Goal: Information Seeking & Learning: Learn about a topic

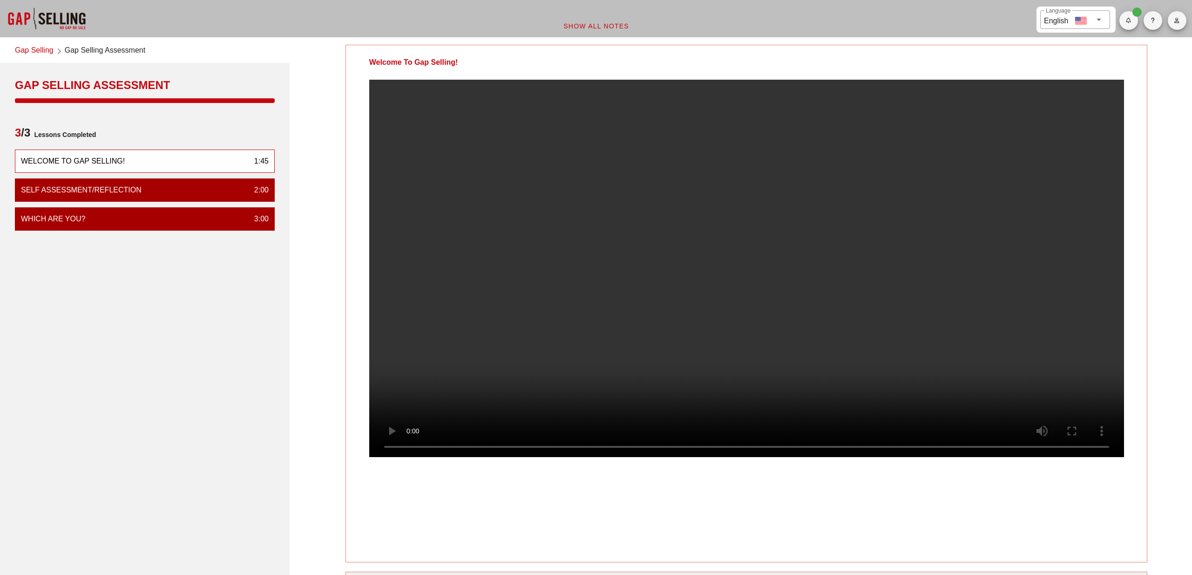
click at [756, 261] on video at bounding box center [746, 268] width 755 height 377
click at [166, 164] on div "Welcome To Gap Selling! 1:45" at bounding box center [145, 160] width 260 height 23
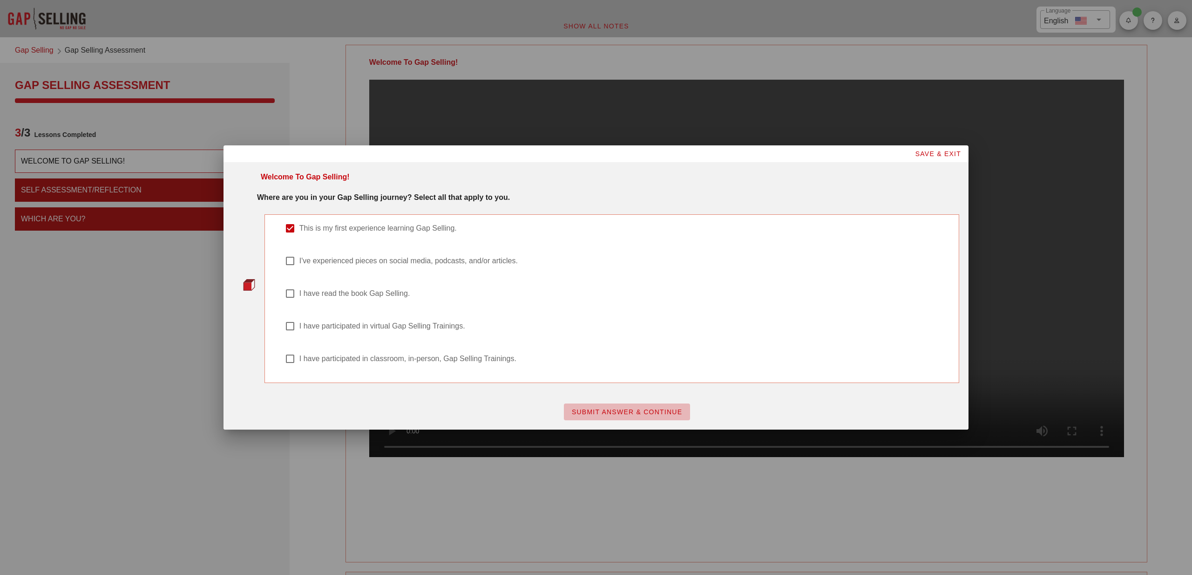
click at [638, 411] on span "SUBMIT ANSWER & CONTINUE" at bounding box center [626, 411] width 111 height 7
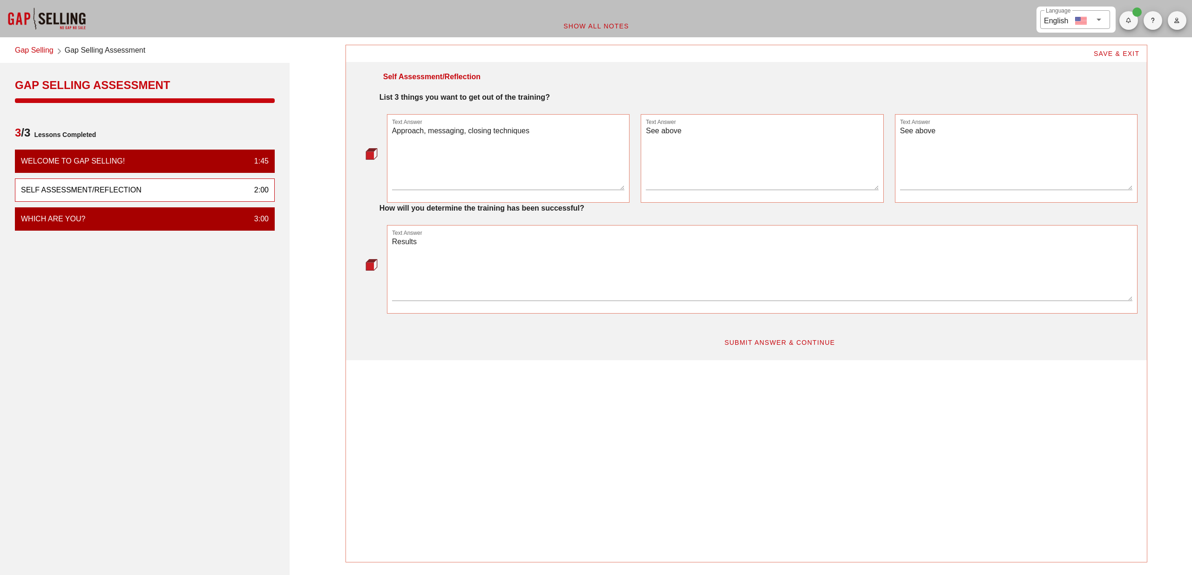
click at [441, 128] on textarea "Approach, messaging, closing techniques" at bounding box center [508, 156] width 233 height 65
click at [457, 180] on textarea "Approach, messaging, closing techniques" at bounding box center [508, 156] width 233 height 65
click at [753, 341] on span "SUBMIT ANSWER & CONTINUE" at bounding box center [779, 341] width 111 height 7
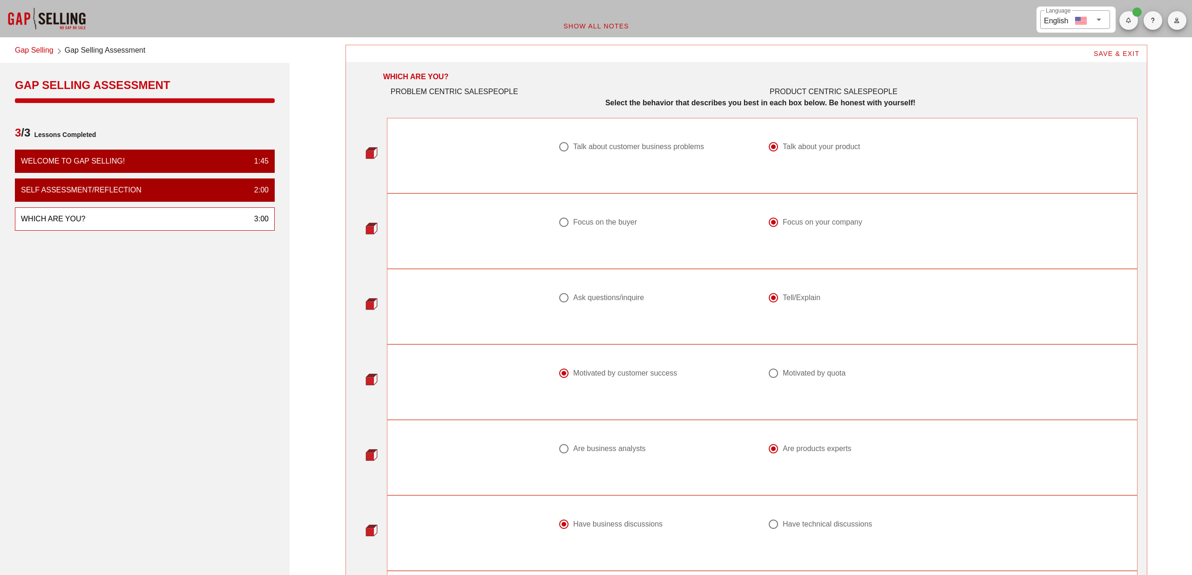
click at [1120, 53] on span "SAVE & EXIT" at bounding box center [1116, 53] width 47 height 7
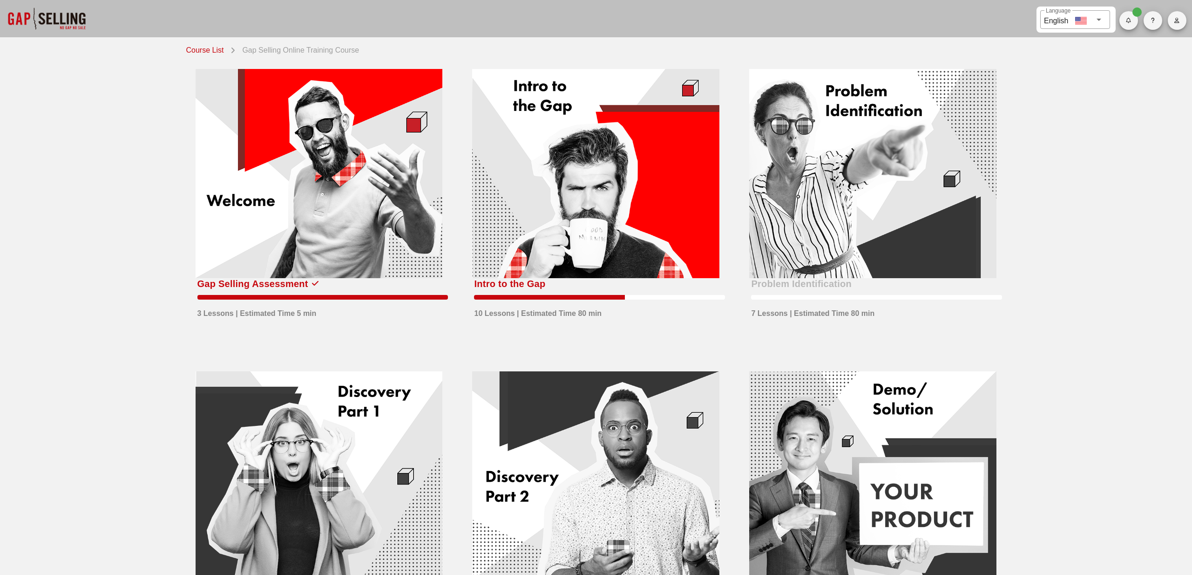
click at [198, 49] on link "Course List" at bounding box center [206, 49] width 41 height 13
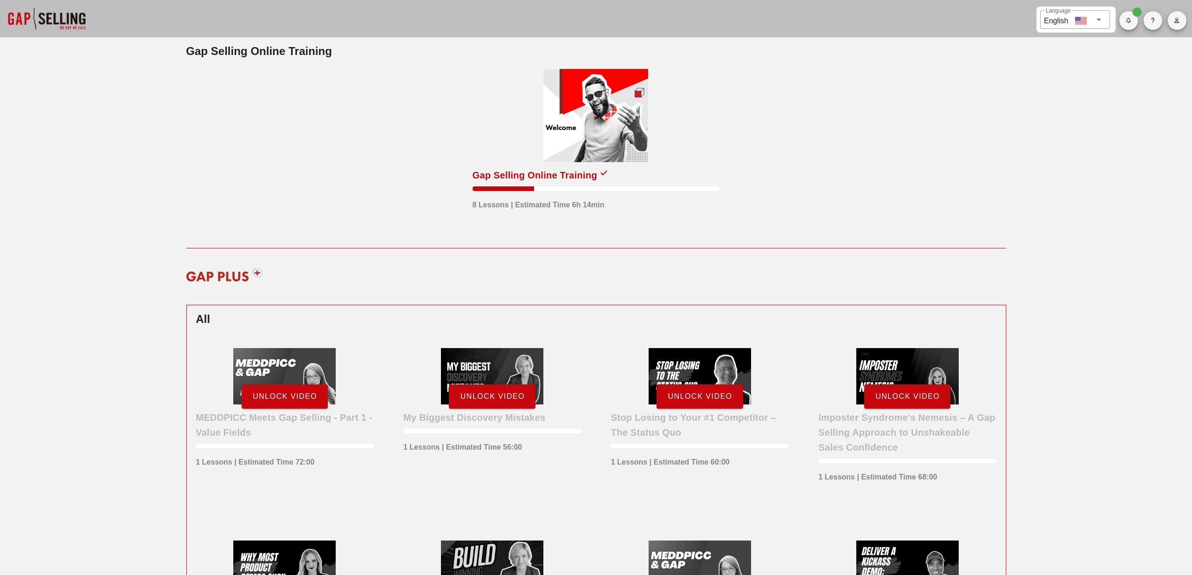
click at [605, 128] on div at bounding box center [595, 115] width 105 height 93
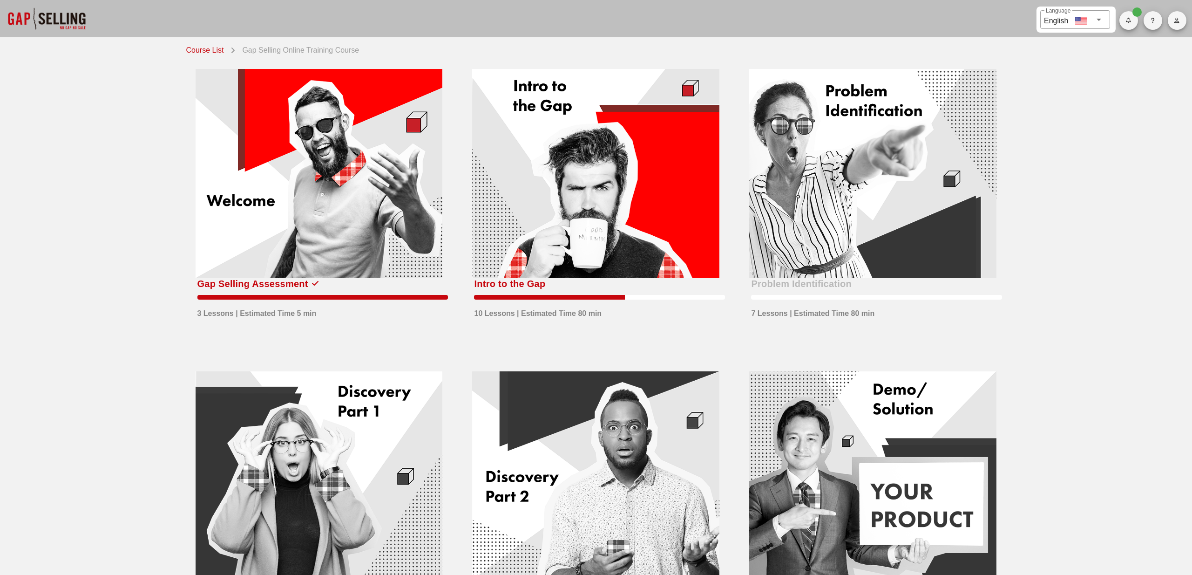
click at [325, 132] on div at bounding box center [319, 173] width 247 height 209
click at [527, 170] on div at bounding box center [595, 173] width 247 height 209
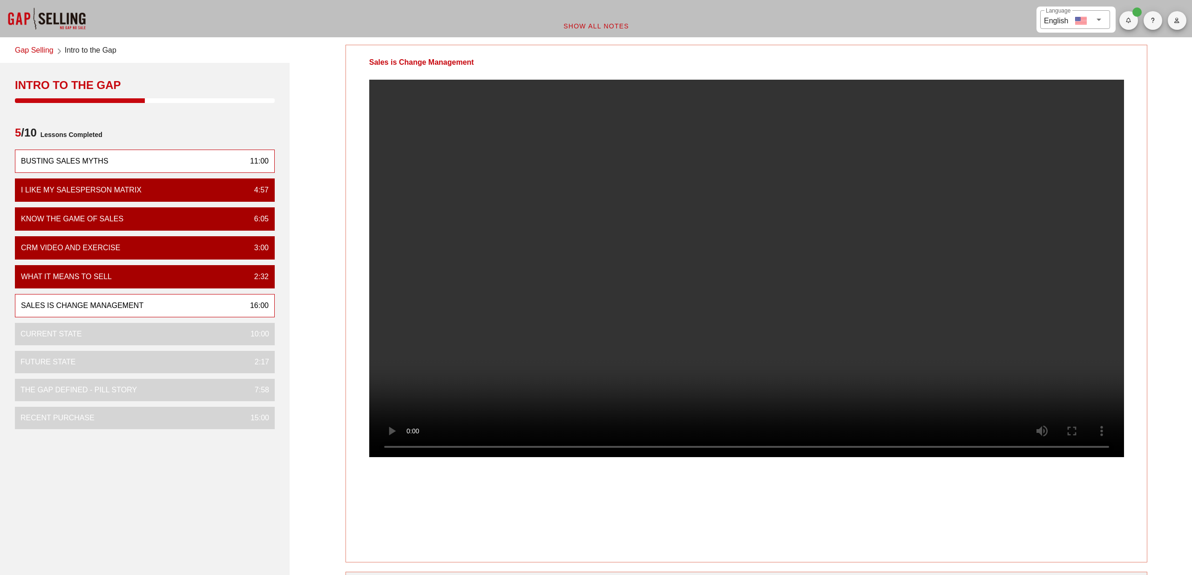
click at [170, 162] on div "Busting Sales Myths 11:00" at bounding box center [145, 160] width 260 height 23
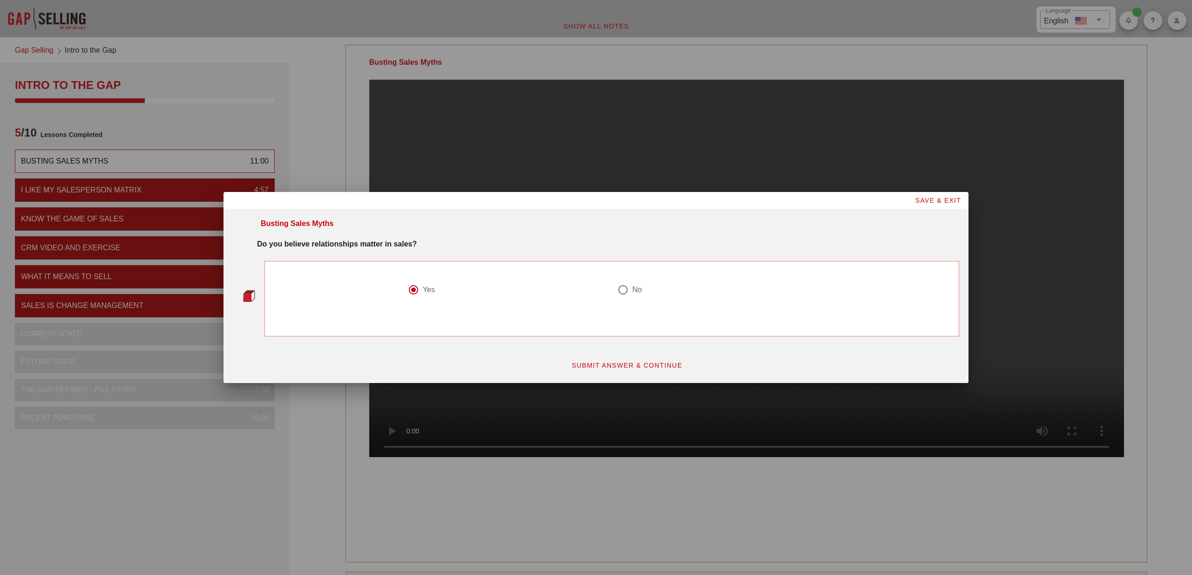
click at [935, 200] on span "SAVE & EXIT" at bounding box center [937, 199] width 47 height 7
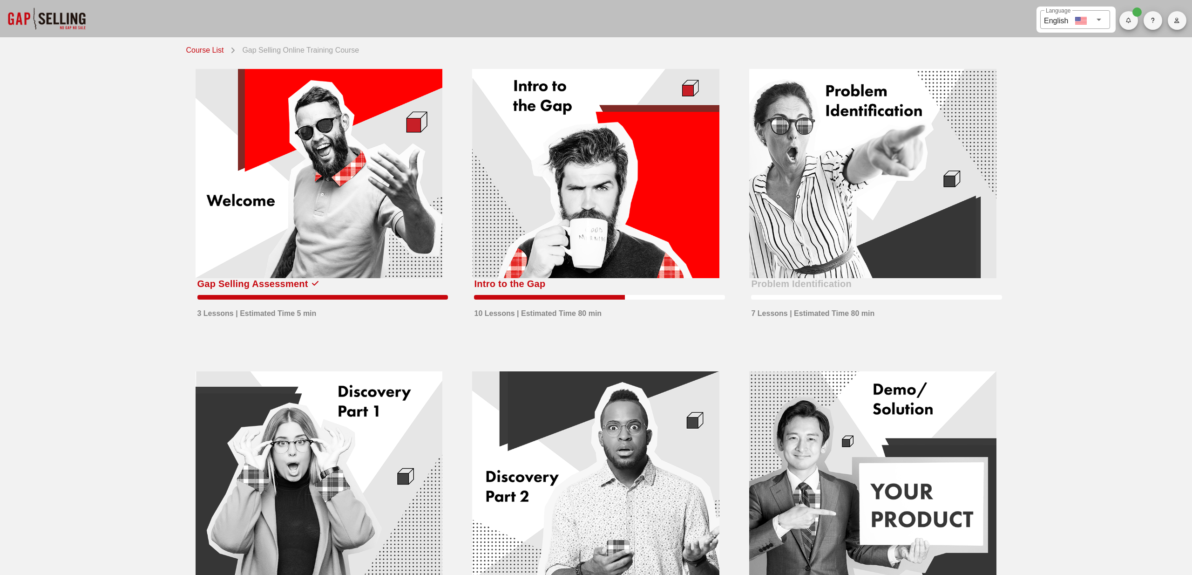
click at [660, 146] on div at bounding box center [595, 173] width 247 height 209
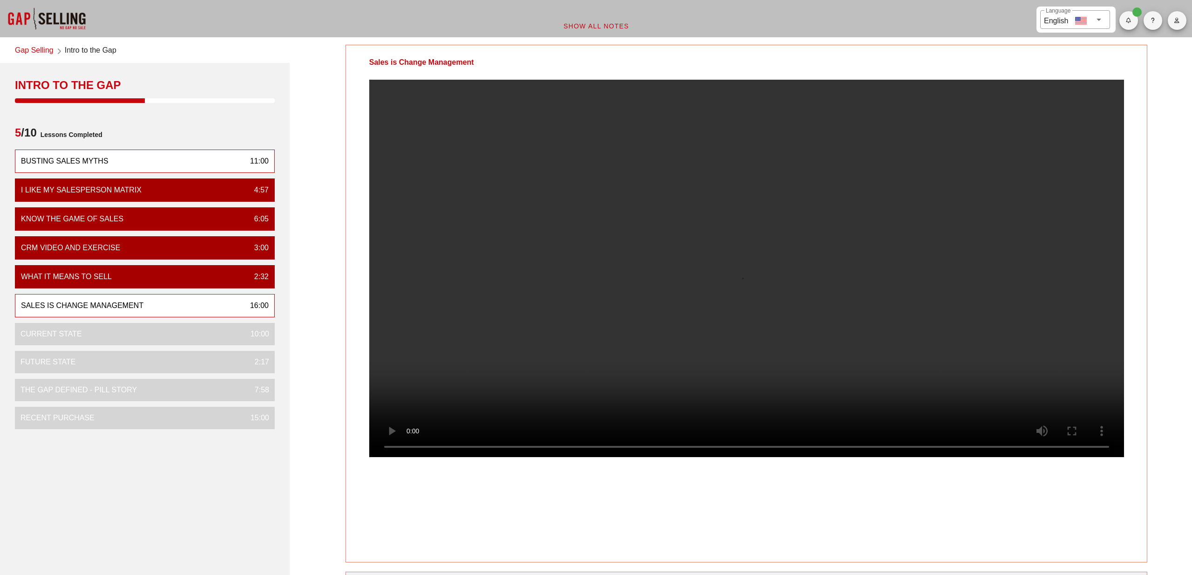
click at [170, 152] on div "Busting Sales Myths 11:00" at bounding box center [145, 160] width 260 height 23
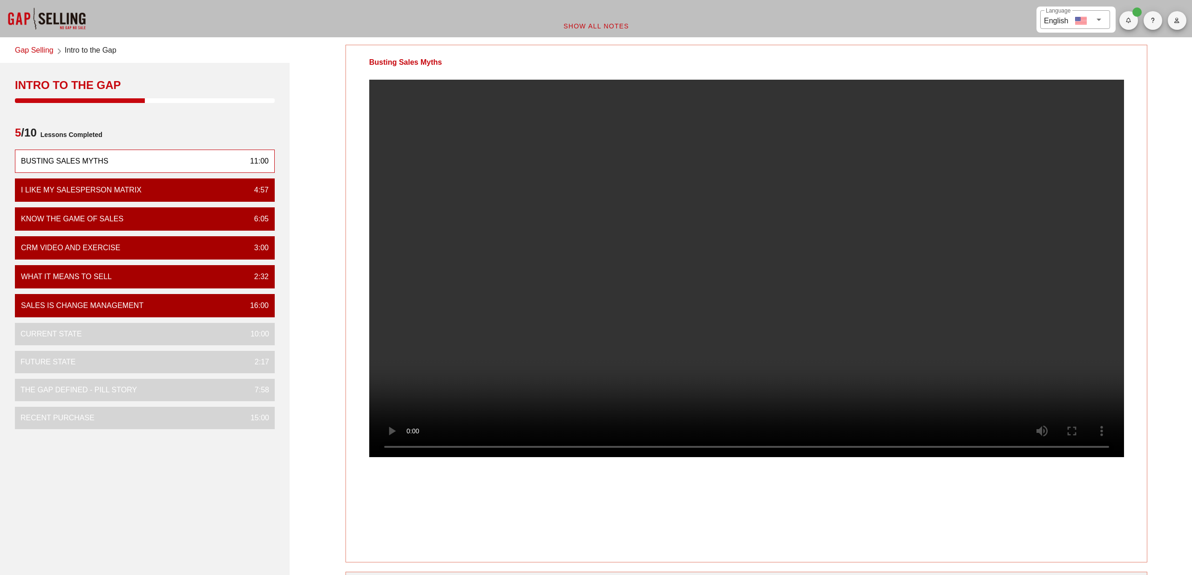
click at [1077, 20] on div at bounding box center [1081, 21] width 12 height 12
click at [866, 49] on div "Busting Sales Myths" at bounding box center [746, 62] width 801 height 34
click at [1157, 409] on div "Busting Sales Myths Your Notes Save Note Show All Notes" at bounding box center [746, 372] width 902 height 666
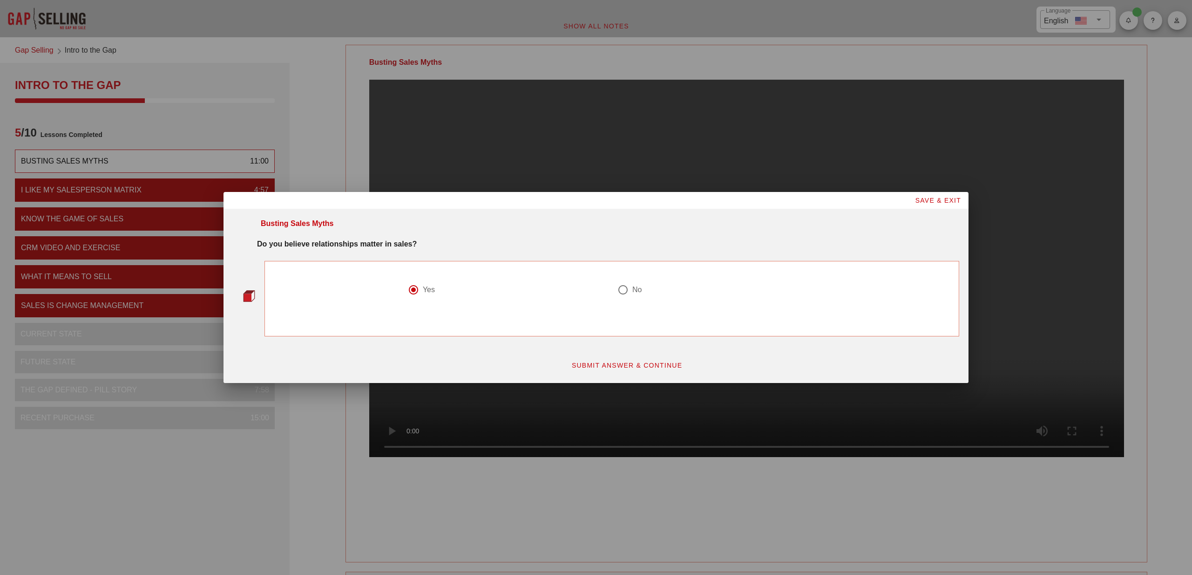
click at [637, 364] on span "SUBMIT ANSWER & CONTINUE" at bounding box center [626, 364] width 111 height 7
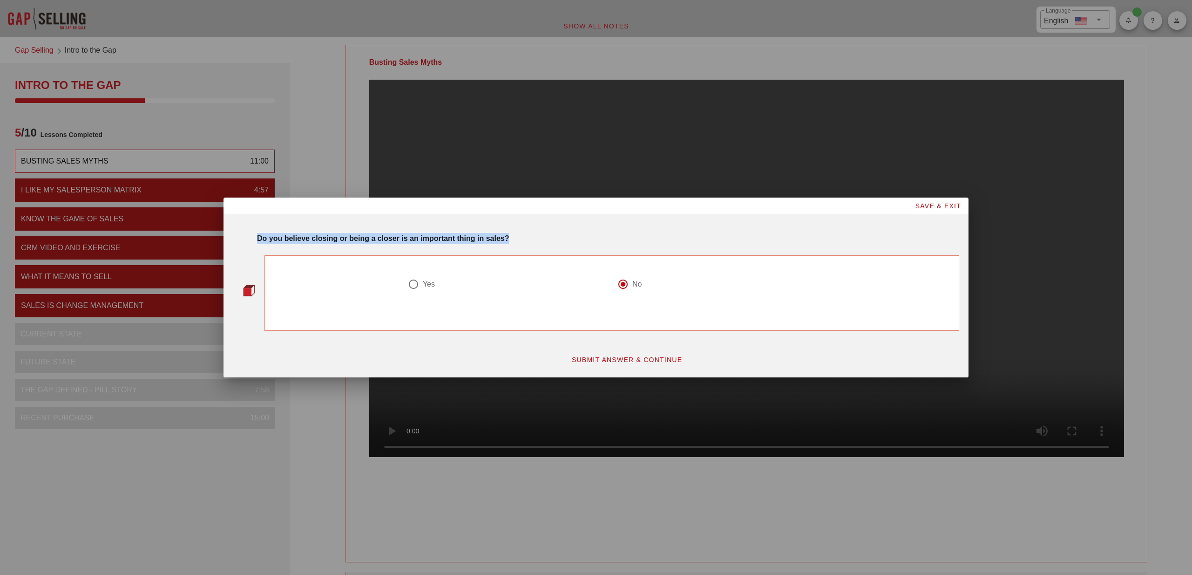
drag, startPoint x: 258, startPoint y: 240, endPoint x: 656, endPoint y: 245, distance: 397.6
click at [656, 245] on div "Do you believe closing or being a closer is an important thing in sales?" at bounding box center [607, 236] width 713 height 19
copy strong "Do you believe closing or being a closer is an important thing in sales?"
click at [623, 358] on span "SUBMIT ANSWER & CONTINUE" at bounding box center [626, 359] width 111 height 7
drag, startPoint x: 258, startPoint y: 236, endPoint x: 474, endPoint y: 241, distance: 215.6
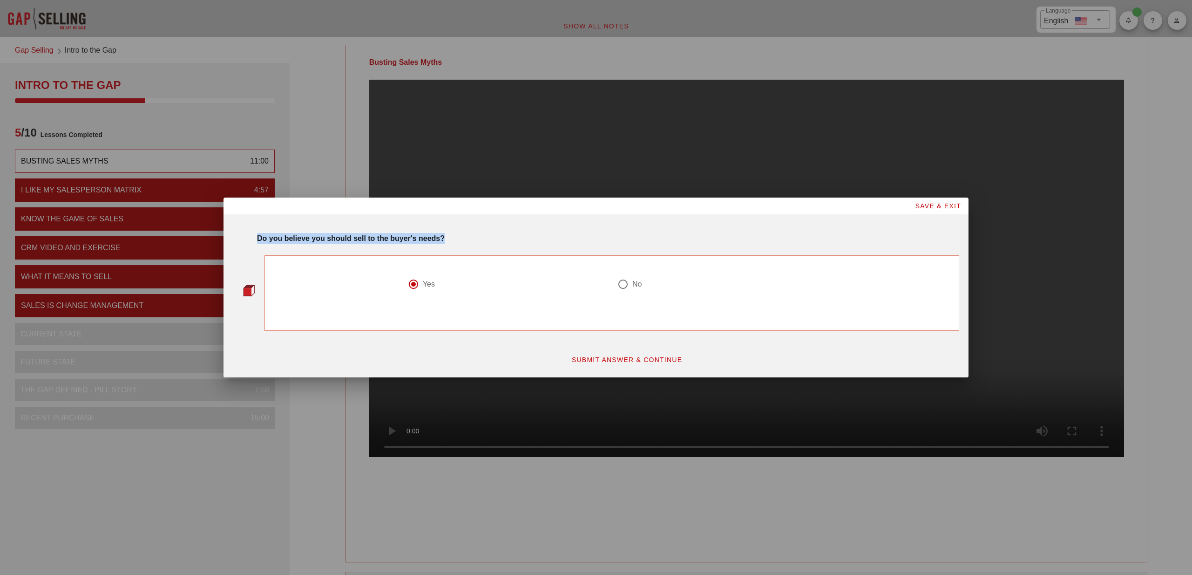
click at [474, 241] on div "Do you believe you should sell to the buyer's needs?" at bounding box center [608, 238] width 702 height 11
copy strong "Do you believe you should sell to the buyer's needs?"
click at [636, 360] on span "SUBMIT ANSWER & CONTINUE" at bounding box center [626, 359] width 111 height 7
click at [666, 354] on button "SUBMIT ANSWER & CONTINUE" at bounding box center [627, 359] width 126 height 17
click at [351, 238] on strong "Do you believe your sales pitch is important?" at bounding box center [337, 238] width 161 height 8
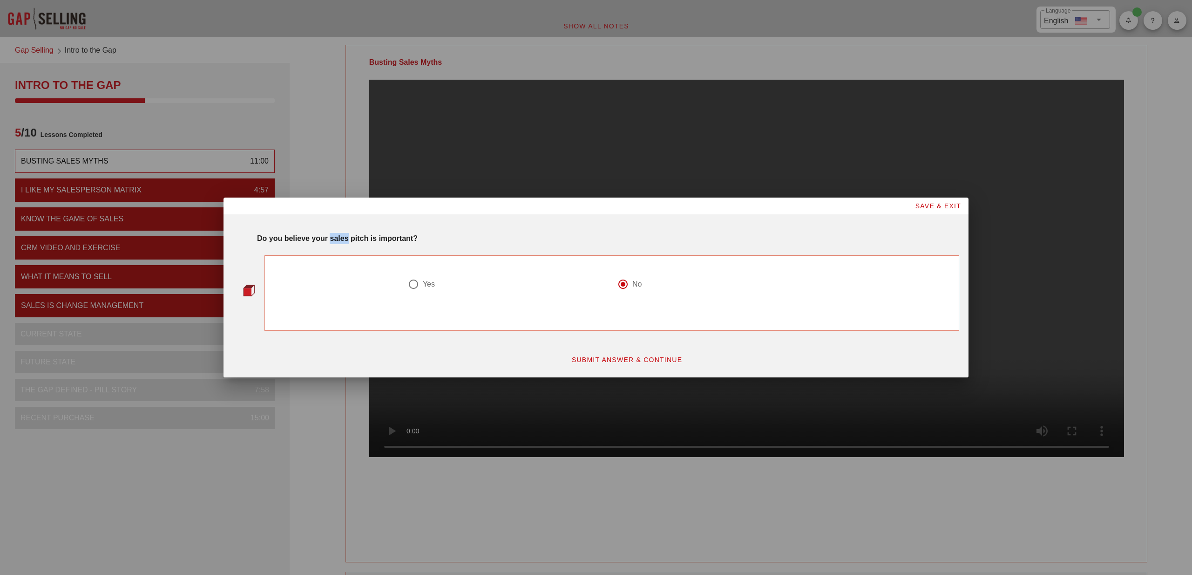
click at [351, 238] on strong "Do you believe your sales pitch is important?" at bounding box center [337, 238] width 161 height 8
click at [366, 238] on strong "Do you believe your sales pitch is important?" at bounding box center [337, 238] width 161 height 8
drag, startPoint x: 433, startPoint y: 237, endPoint x: 236, endPoint y: 227, distance: 197.7
click at [237, 227] on div "Do you believe your sales pitch is important? Yes No SUBMIT ANSWER & CONTINUE" at bounding box center [596, 296] width 726 height 156
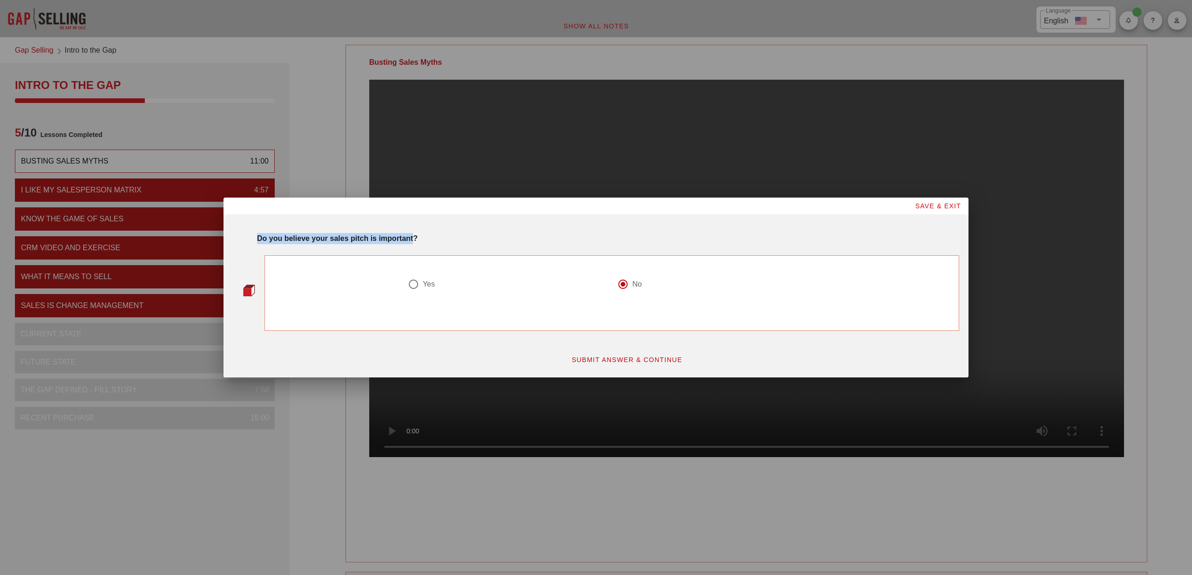
copy div "Do you believe your sales pitch is important"
click at [639, 359] on span "SUBMIT ANSWER & CONTINUE" at bounding box center [626, 359] width 111 height 7
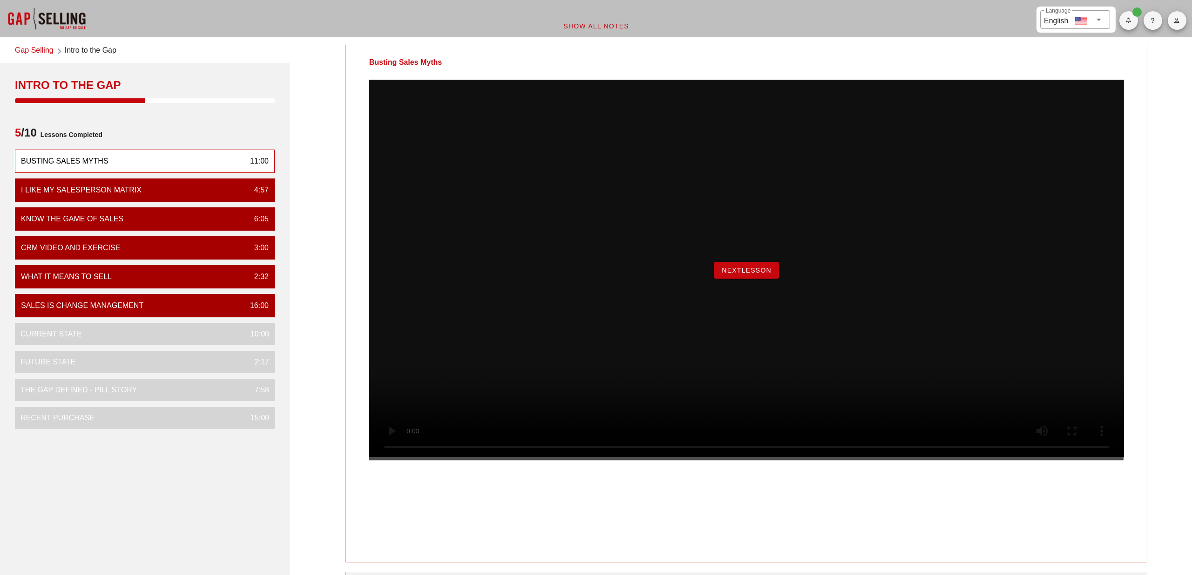
click at [759, 274] on span "NextLesson" at bounding box center [746, 269] width 50 height 7
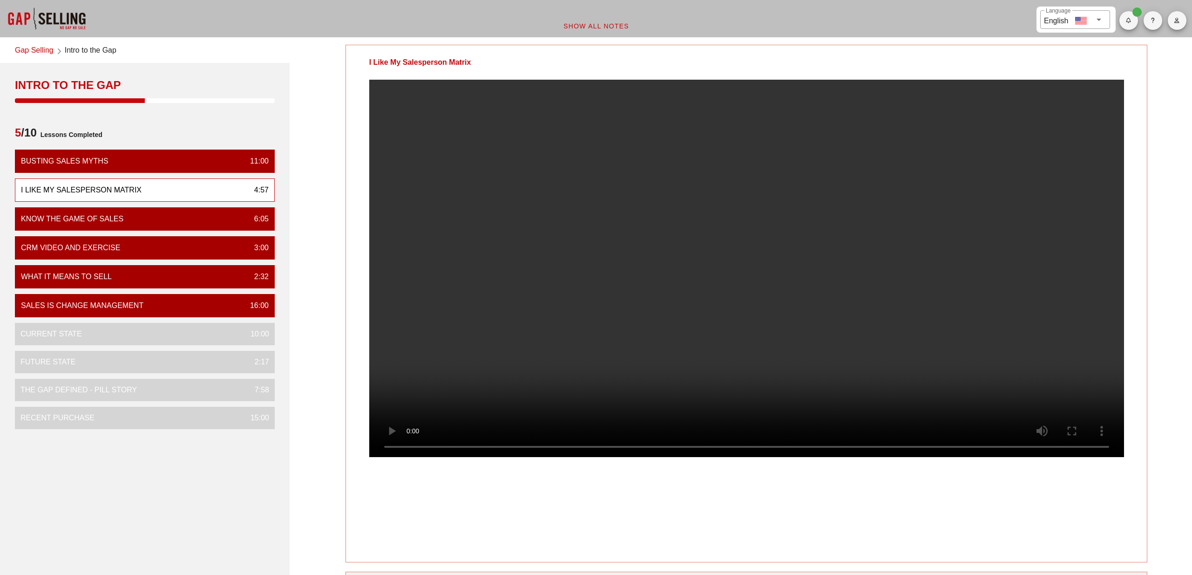
click at [762, 272] on video at bounding box center [746, 268] width 755 height 377
click at [683, 244] on video at bounding box center [746, 268] width 755 height 377
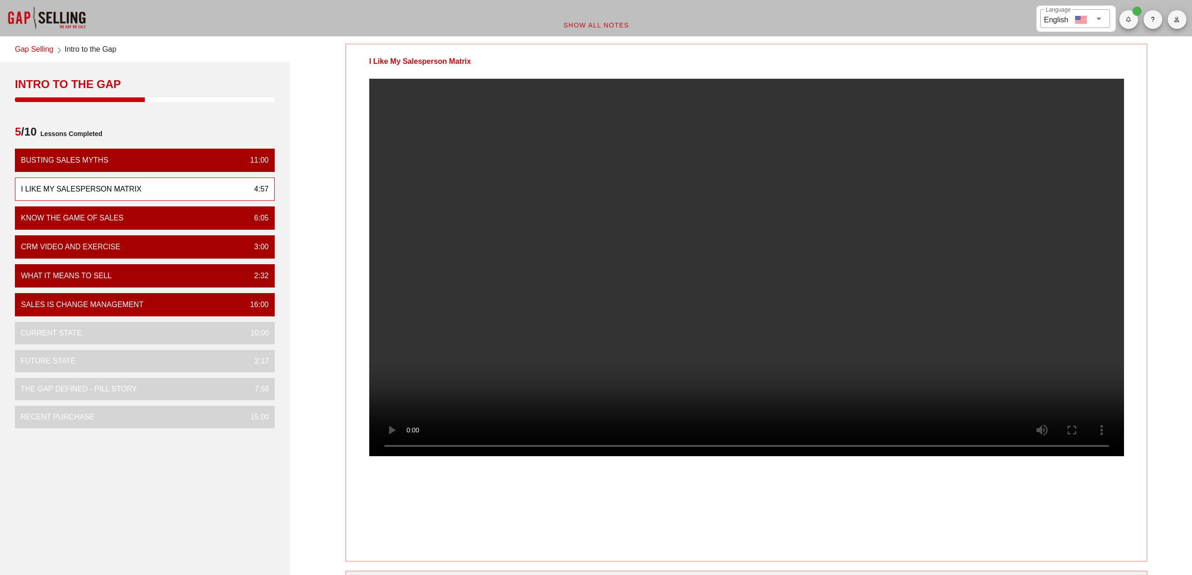
click at [728, 202] on video at bounding box center [746, 267] width 755 height 377
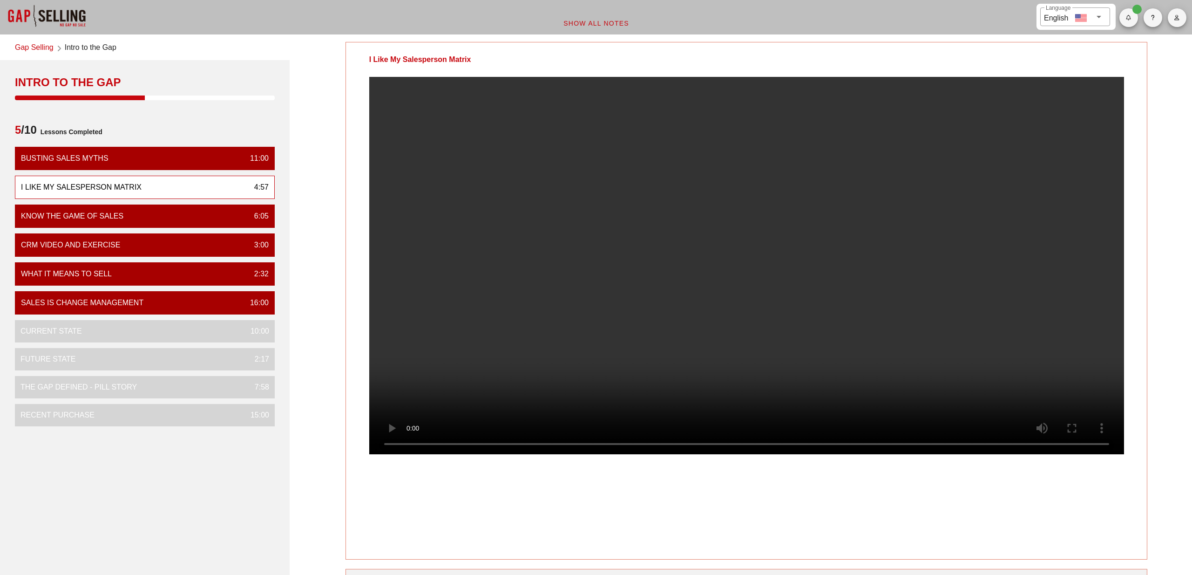
scroll to position [3, 0]
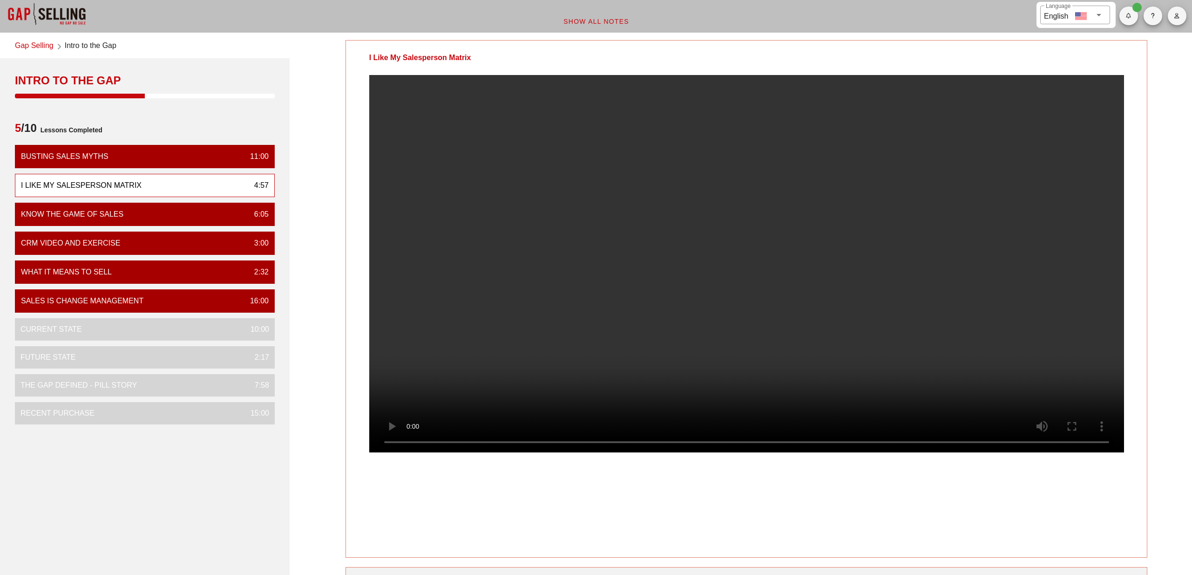
click at [660, 234] on video at bounding box center [746, 263] width 755 height 377
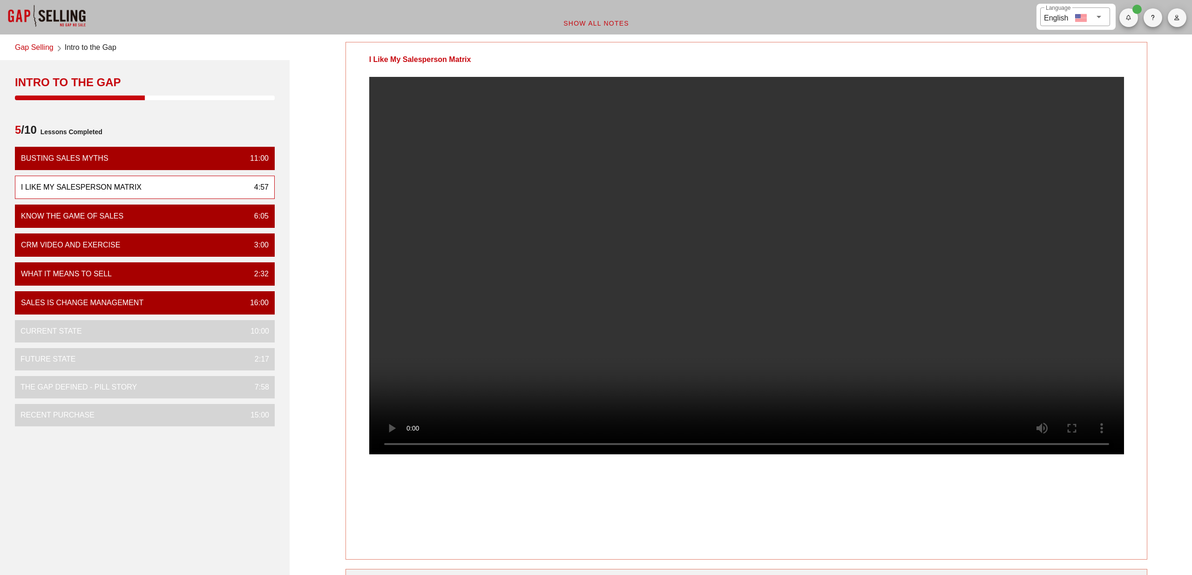
click at [899, 223] on video at bounding box center [746, 265] width 755 height 377
click at [773, 291] on video at bounding box center [746, 265] width 755 height 377
